Goal: Task Accomplishment & Management: Manage account settings

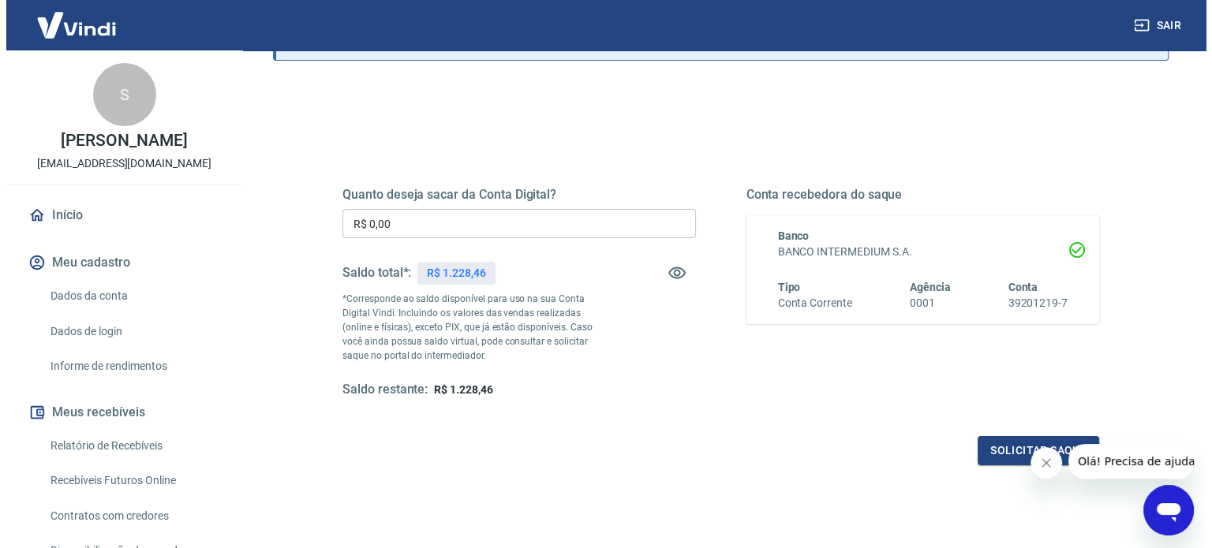
scroll to position [158, 0]
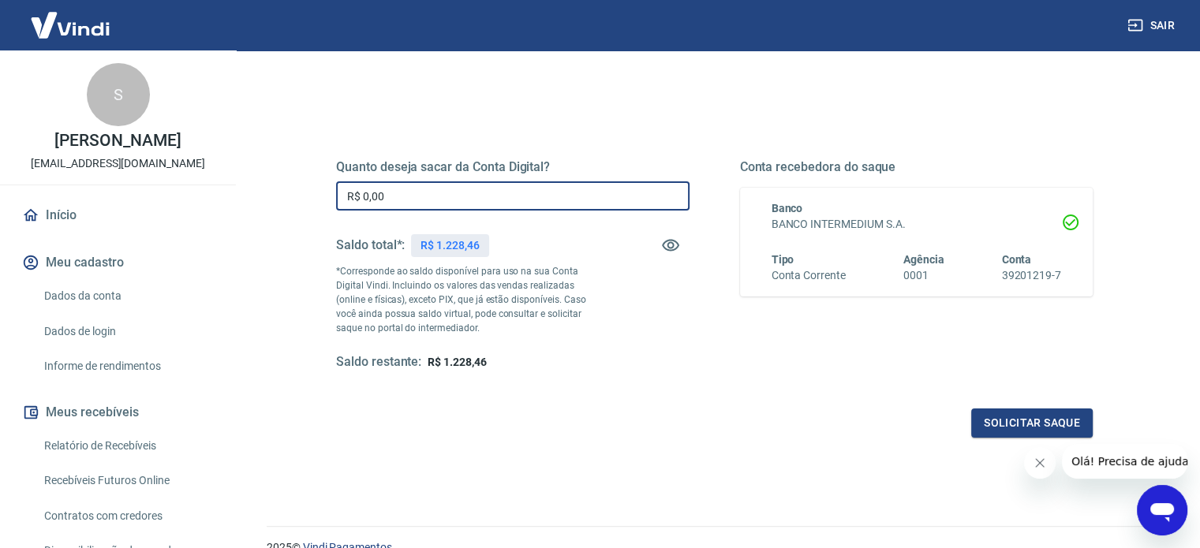
click at [451, 208] on input "R$ 0,00" at bounding box center [513, 196] width 354 height 29
type input "R$ 1.228,46"
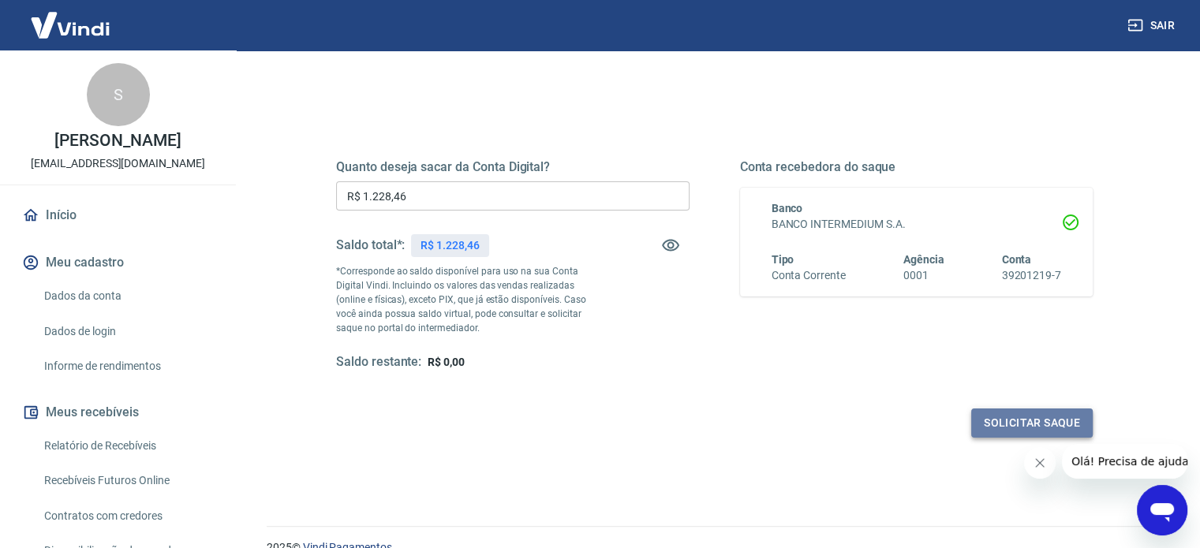
click at [1002, 423] on button "Solicitar saque" at bounding box center [1032, 423] width 122 height 29
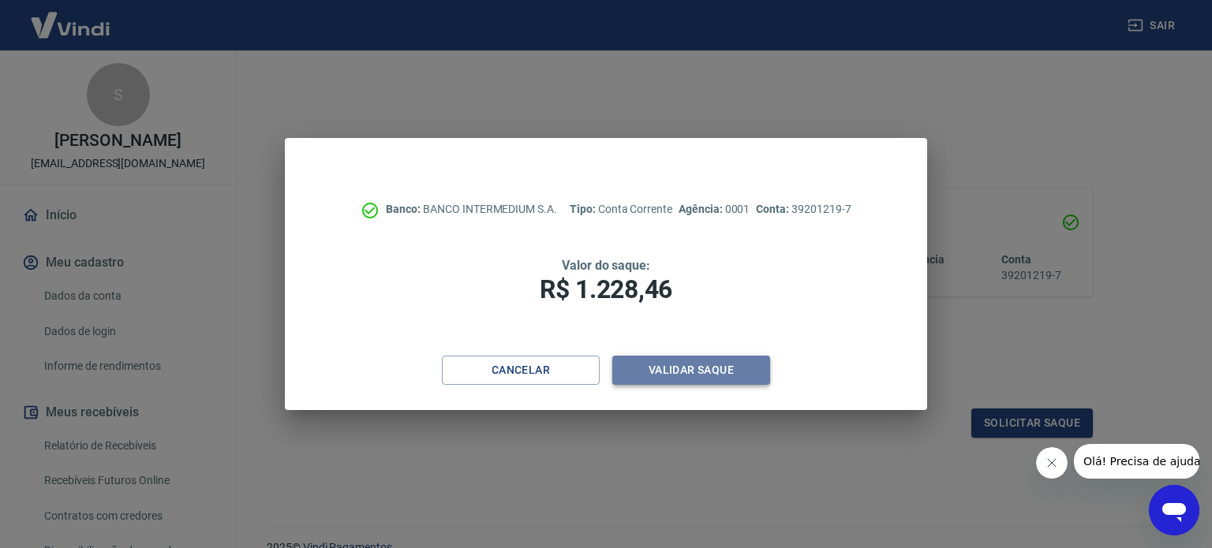
click at [723, 368] on button "Validar saque" at bounding box center [691, 370] width 158 height 29
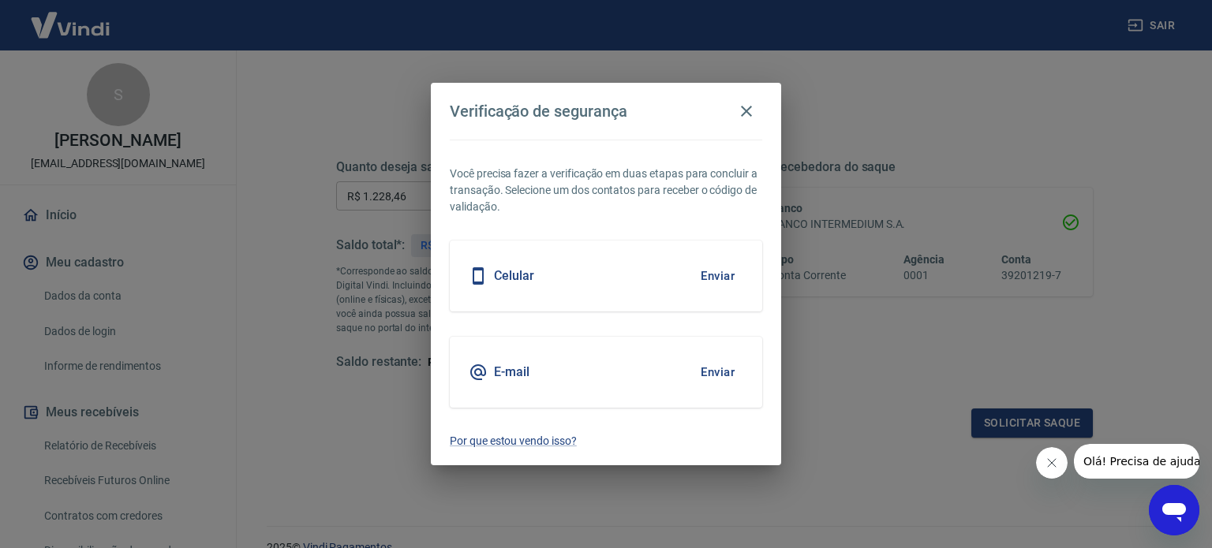
click at [711, 283] on button "Enviar" at bounding box center [717, 276] width 51 height 33
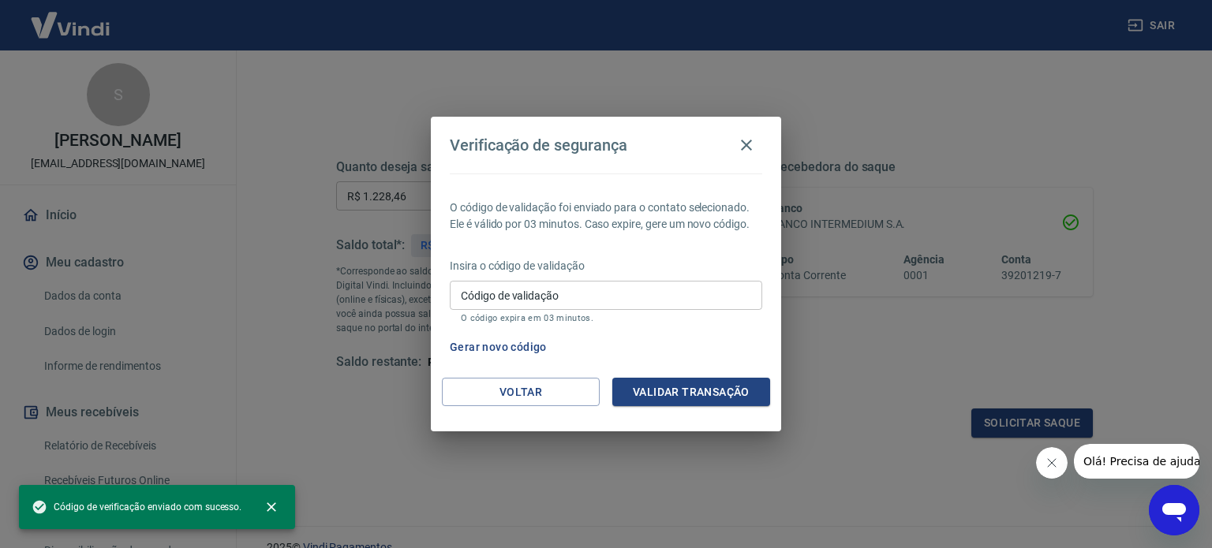
click at [672, 289] on input "Código de validação" at bounding box center [606, 295] width 312 height 29
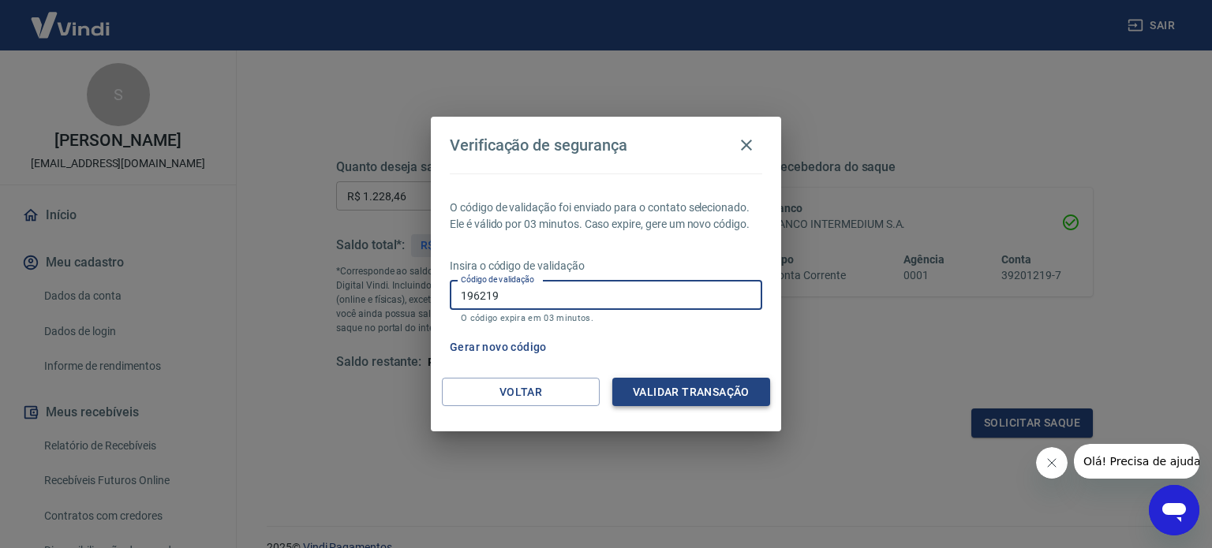
type input "196219"
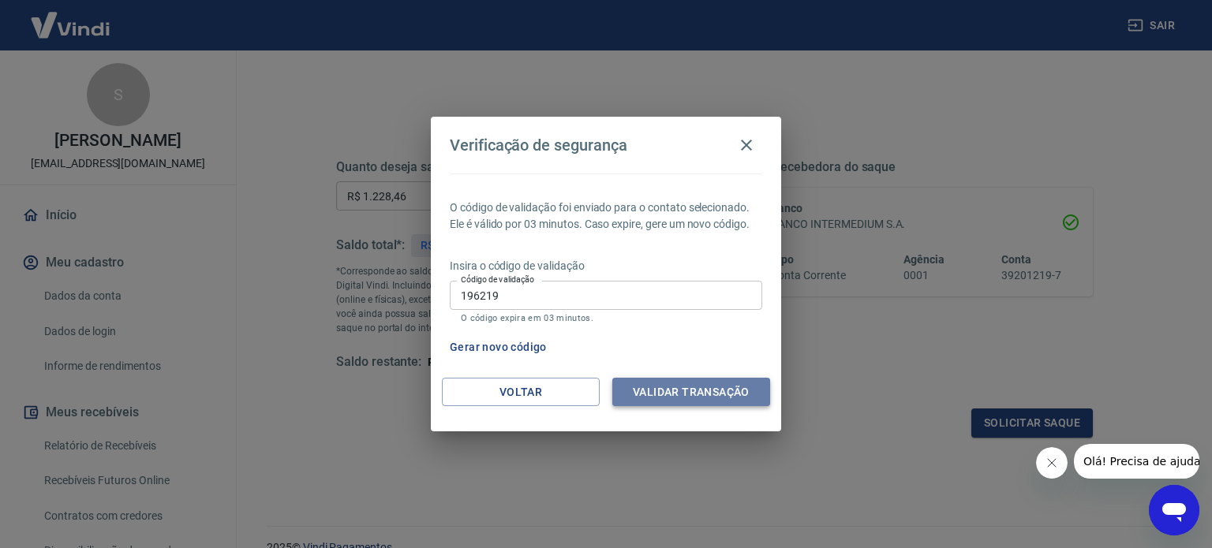
click at [689, 388] on button "Validar transação" at bounding box center [691, 392] width 158 height 29
